Goal: Task Accomplishment & Management: Manage account settings

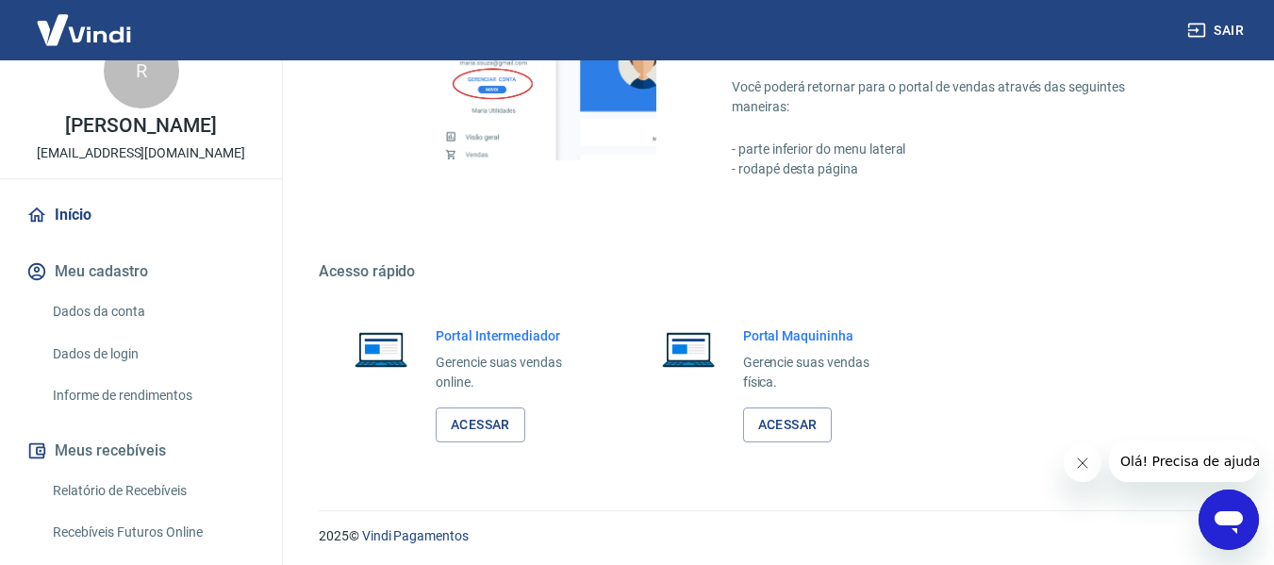
scroll to position [983, 0]
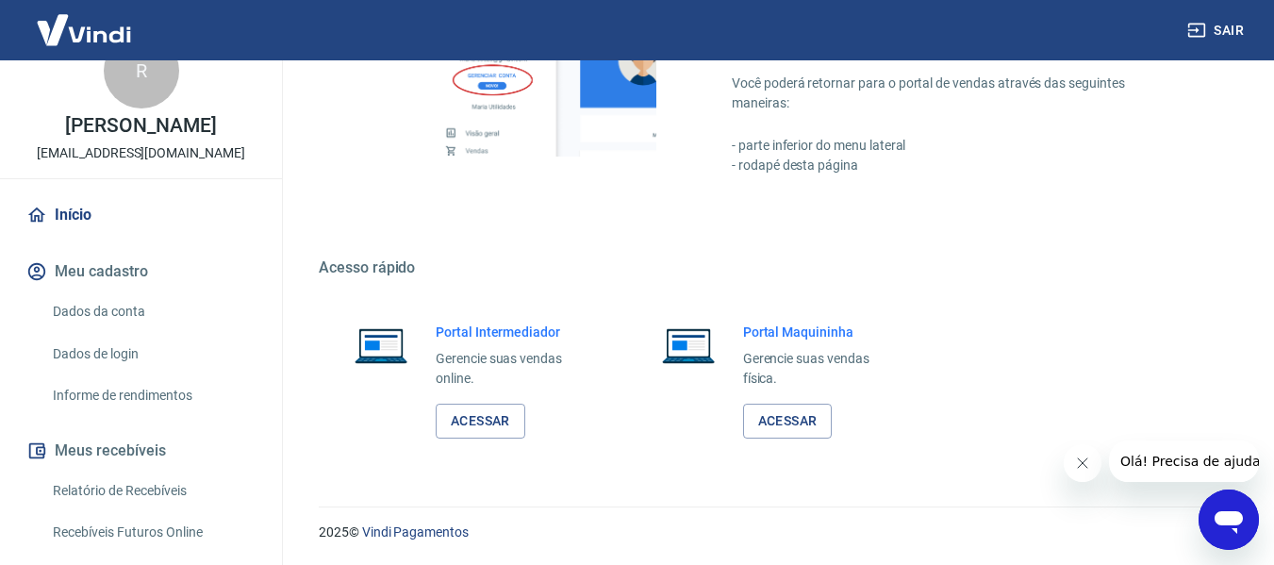
click at [124, 305] on link "Dados da conta" at bounding box center [152, 311] width 214 height 39
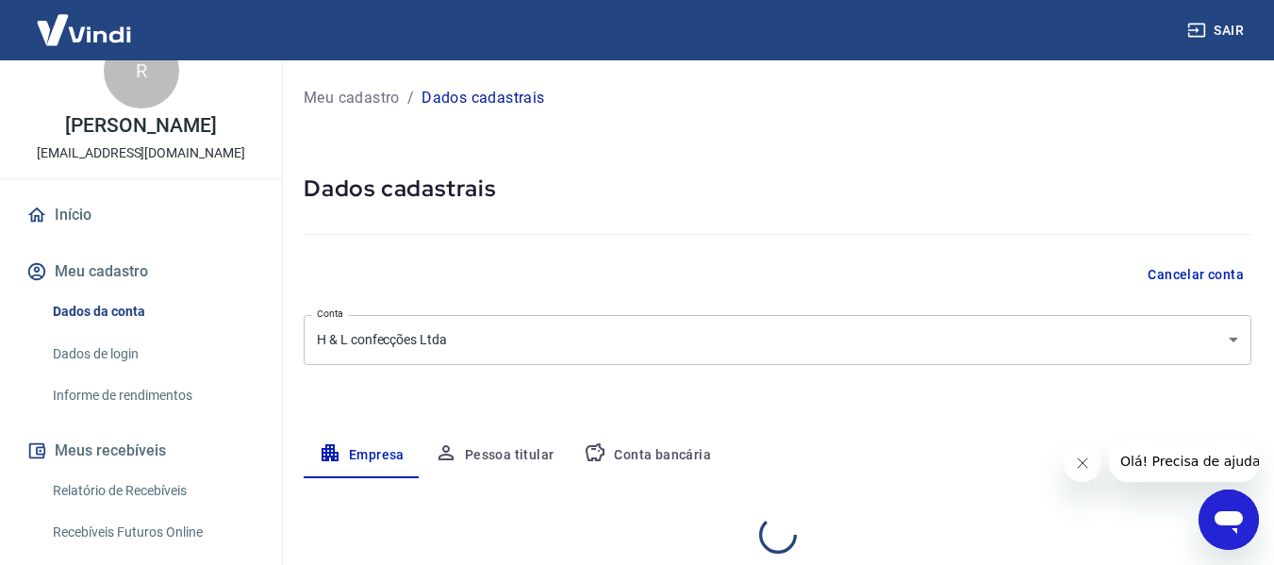
select select "SP"
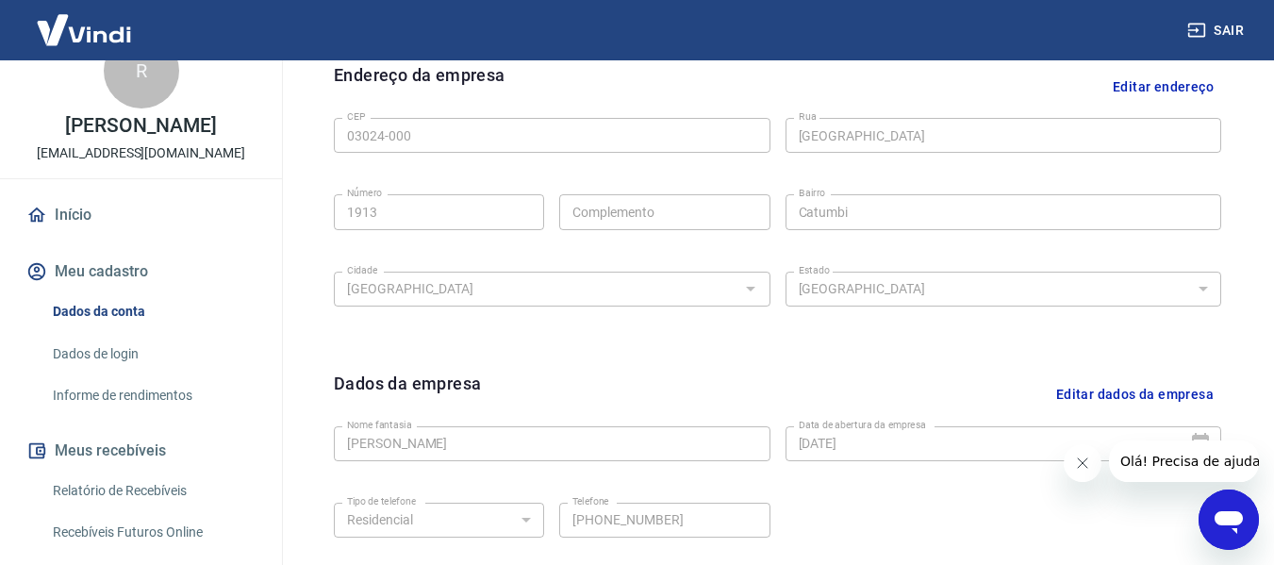
scroll to position [795, 0]
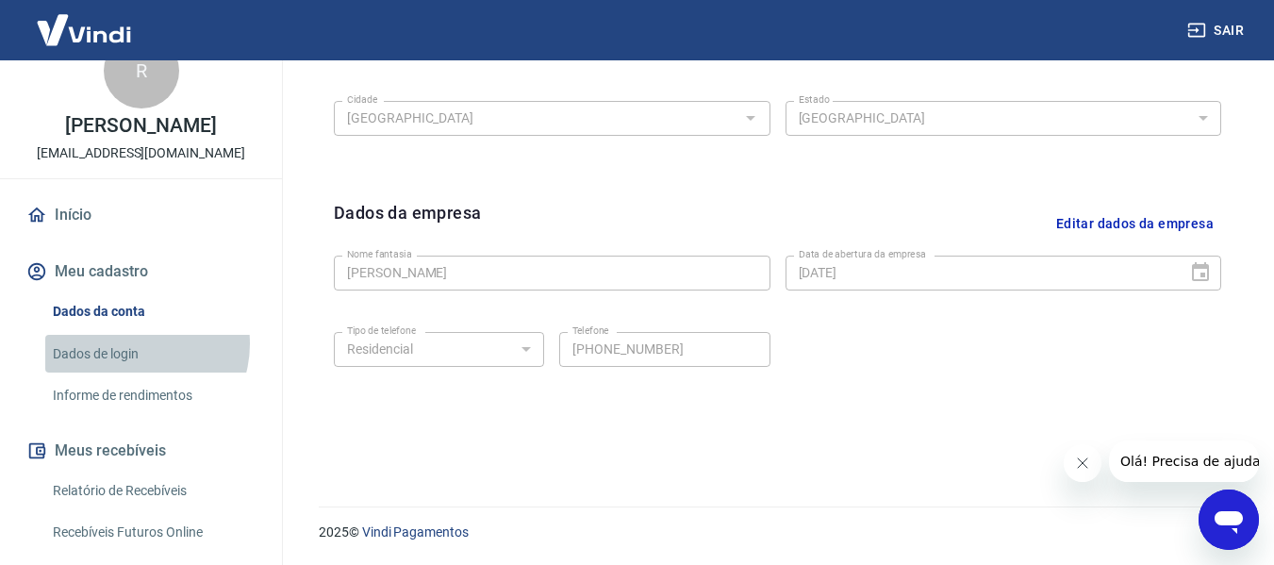
click at [136, 340] on link "Dados de login" at bounding box center [152, 354] width 214 height 39
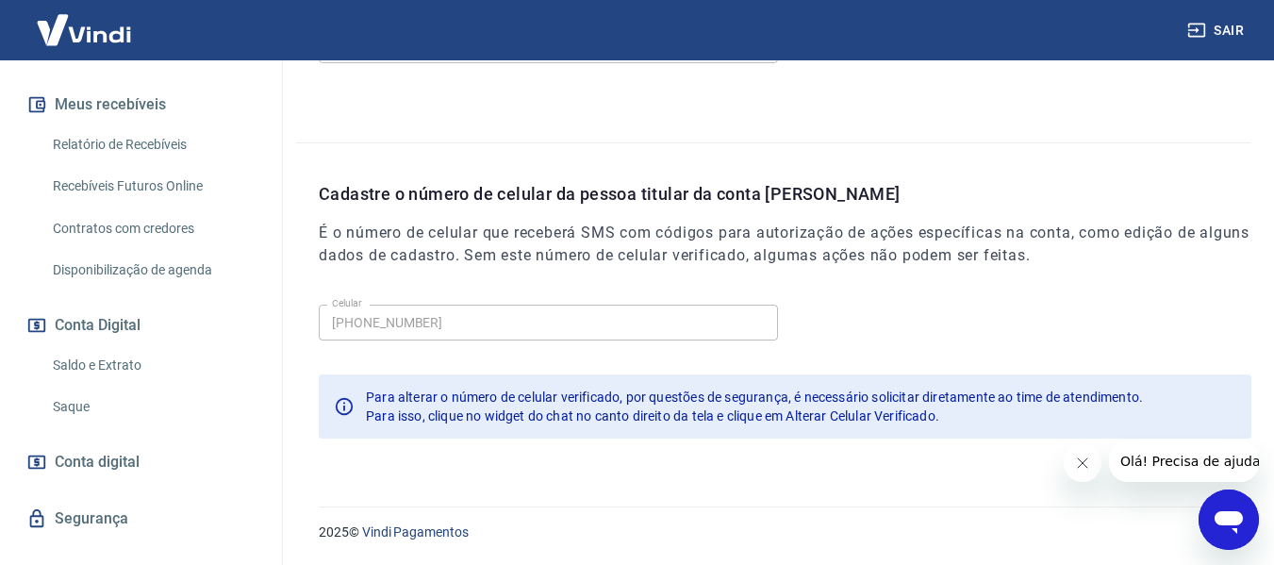
scroll to position [420, 0]
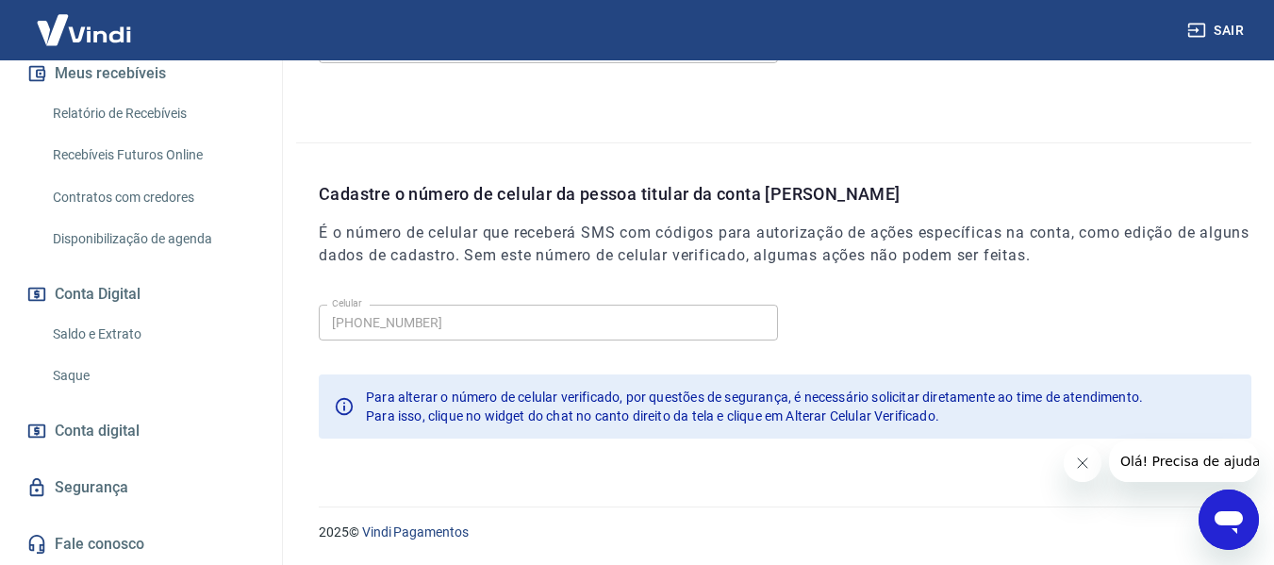
click at [128, 426] on span "Conta digital" at bounding box center [97, 431] width 85 height 26
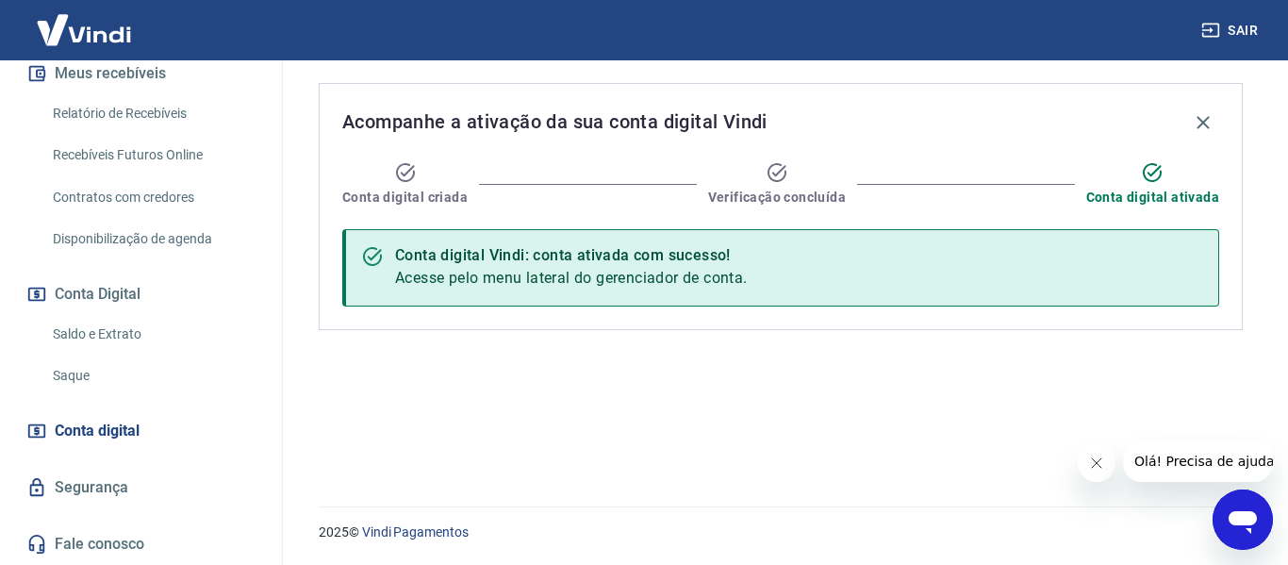
click at [177, 483] on link "Segurança" at bounding box center [141, 488] width 237 height 42
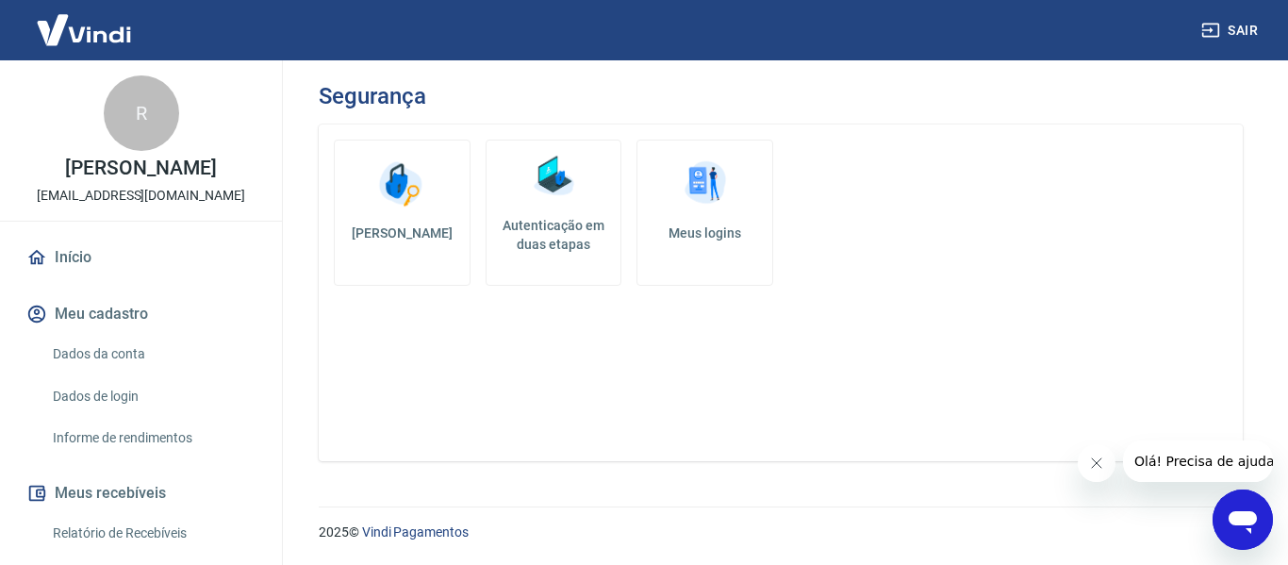
click at [137, 253] on link "Início" at bounding box center [141, 258] width 237 height 42
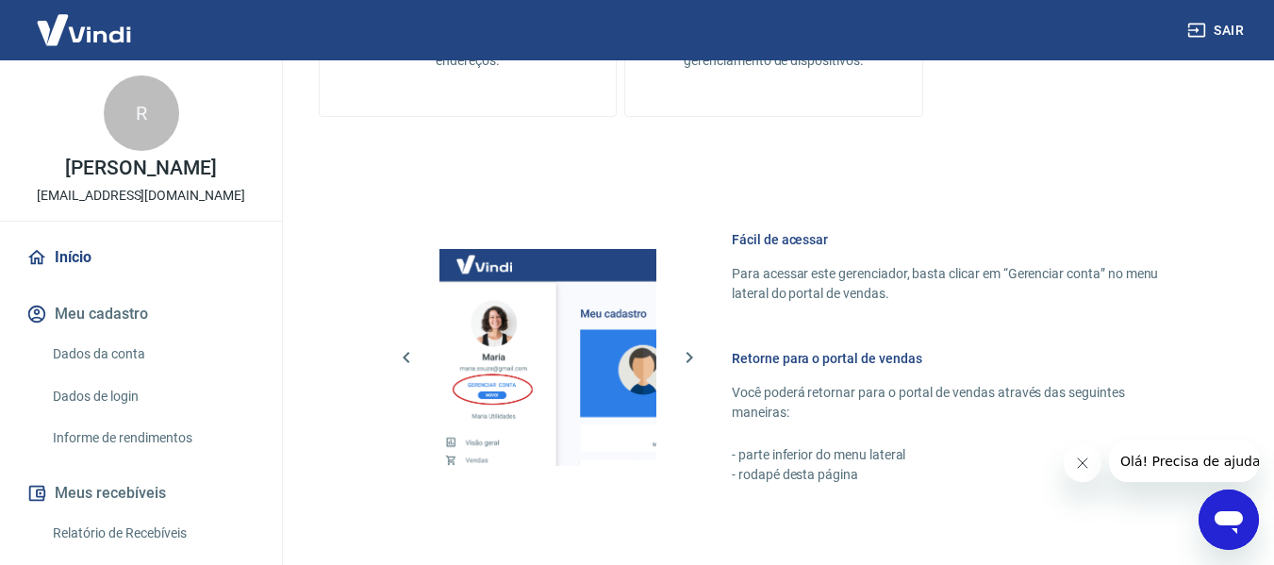
scroll to position [943, 0]
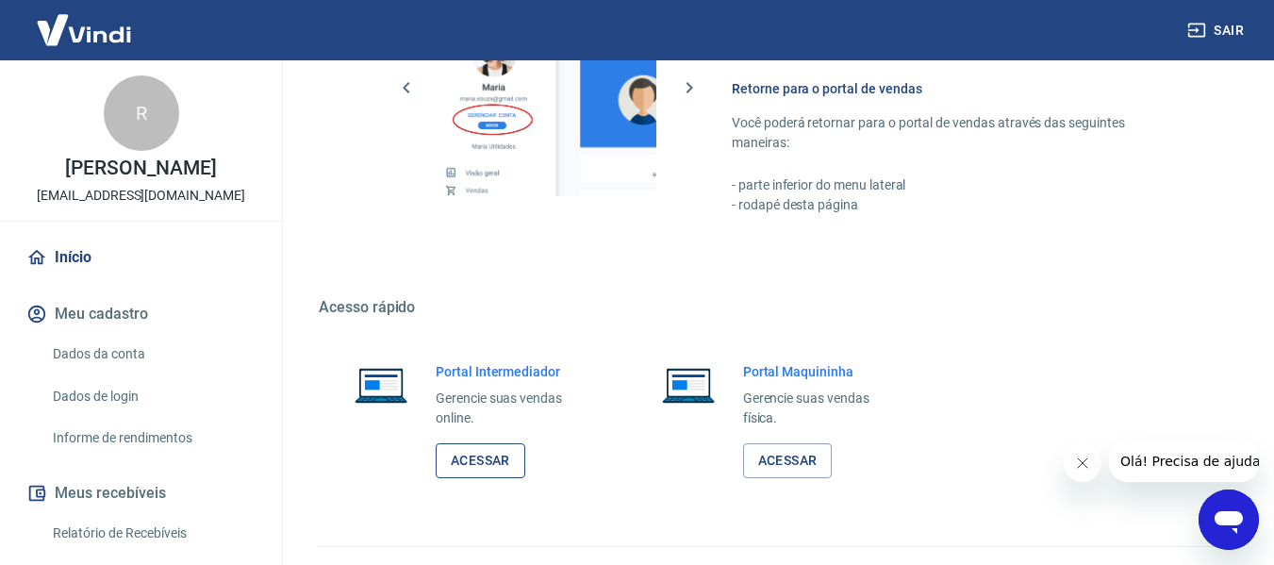
click at [498, 457] on link "Acessar" at bounding box center [481, 460] width 90 height 35
